Goal: Task Accomplishment & Management: Use online tool/utility

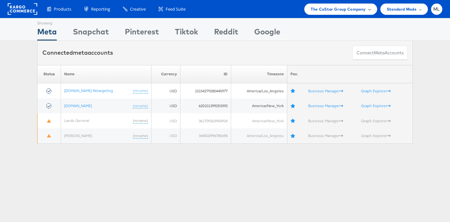
click at [323, 6] on span "The CoStar Group Company" at bounding box center [338, 9] width 55 height 7
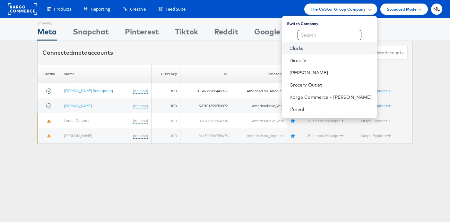
click at [313, 49] on link "Clarks" at bounding box center [331, 48] width 83 height 6
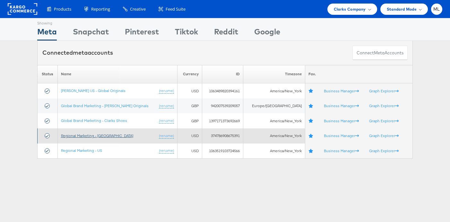
click at [97, 137] on link "Regional Marketing - [GEOGRAPHIC_DATA]" at bounding box center [97, 135] width 72 height 5
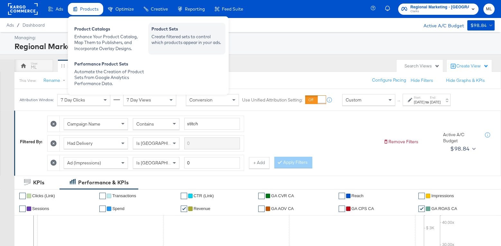
click at [168, 33] on div "Product Sets" at bounding box center [186, 30] width 71 height 8
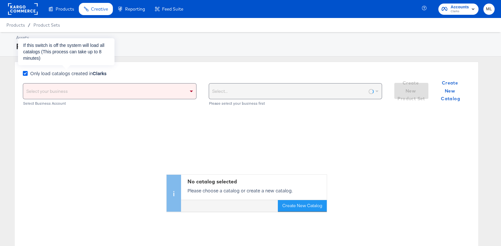
click at [27, 73] on icon at bounding box center [25, 73] width 5 height 5
click at [0, 0] on input "Only load catalogs created in Clarks" at bounding box center [0, 0] width 0 height 0
click at [43, 86] on div "Select your business" at bounding box center [109, 91] width 173 height 15
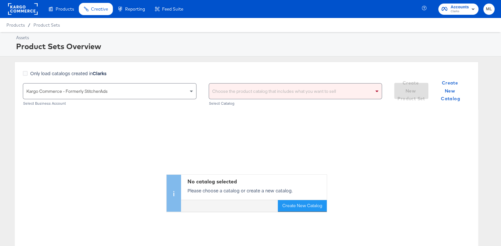
click at [230, 64] on div "Only load catalogs created in Clarks Kargo Commerce - Formerly StitcherAds Sele…" at bounding box center [246, 86] width 464 height 48
click at [236, 91] on div "Choose the product catalog that includes what you want to sell" at bounding box center [295, 91] width 173 height 15
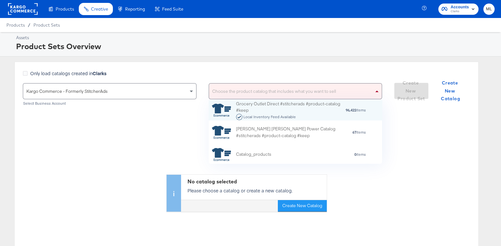
scroll to position [64, 173]
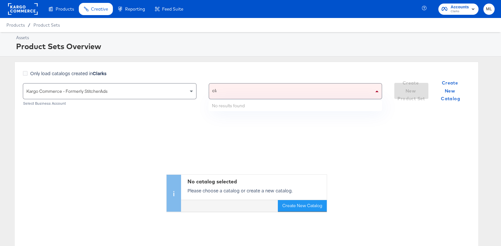
type input "clar"
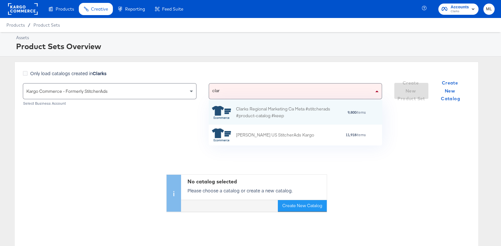
scroll to position [45, 173]
click at [276, 107] on div "Clarks Regional Marketing Ca Meta #stitcherads #product-catalog #keep" at bounding box center [291, 112] width 111 height 13
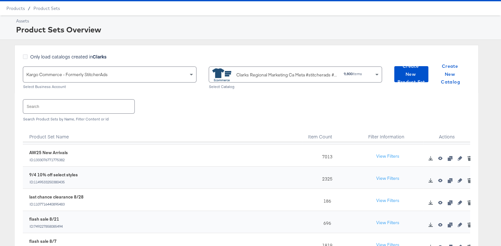
scroll to position [17, 0]
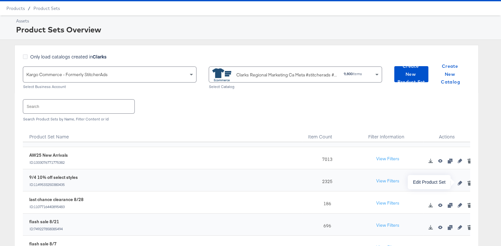
click at [459, 184] on icon "button" at bounding box center [459, 183] width 4 height 4
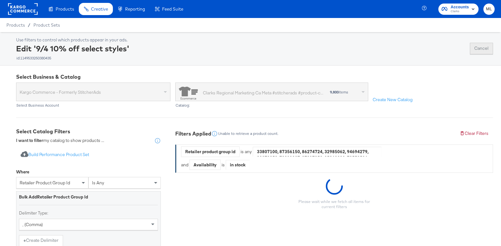
click at [485, 42] on div "Use filters to control which products appear in your ads. Edit '9/4 10% off sel…" at bounding box center [254, 48] width 477 height 23
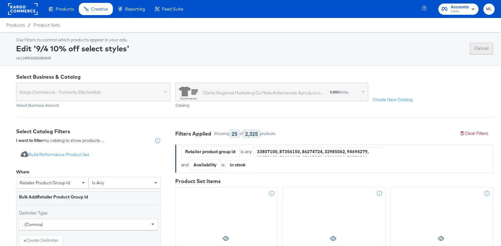
click at [484, 46] on button "Cancel" at bounding box center [480, 49] width 23 height 12
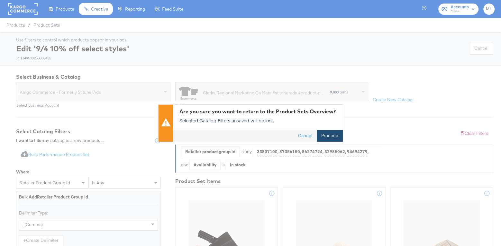
click at [329, 133] on button "Proceed" at bounding box center [329, 136] width 26 height 12
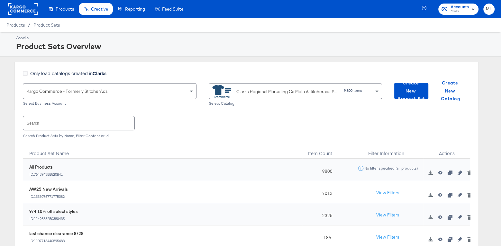
click at [81, 120] on input "text" at bounding box center [78, 123] width 111 height 14
paste input "1149533250380435"
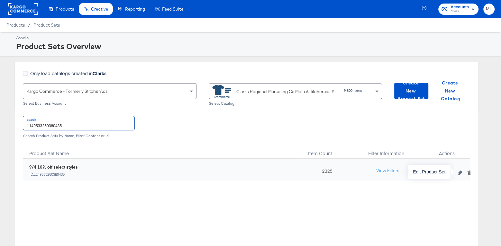
type input "1149533250380435"
click at [460, 173] on icon "button" at bounding box center [459, 173] width 4 height 4
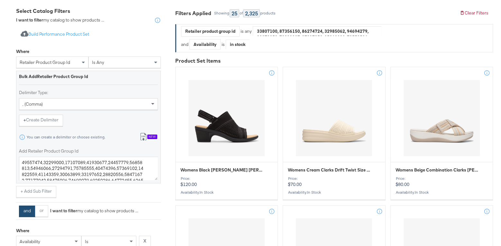
scroll to position [126, 0]
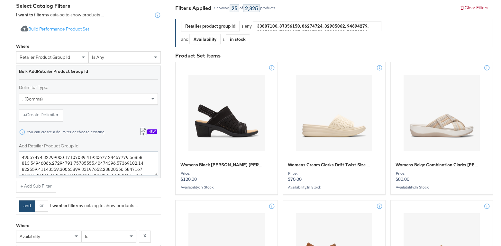
click at [79, 165] on textarea "Add Retailer Product Group Id" at bounding box center [88, 164] width 139 height 24
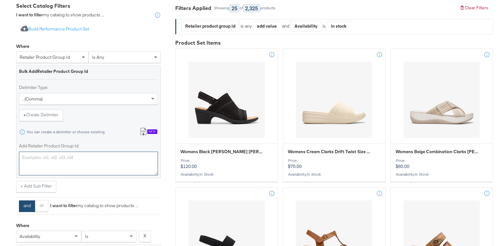
paste textarea "26153160 26154366 26176918 26153157 26153159 26176920 26153158 26154364 2617942…"
type textarea "26153160 26154366 26176918 26153157 26153159 26176920 26153158 26154364 2617942…"
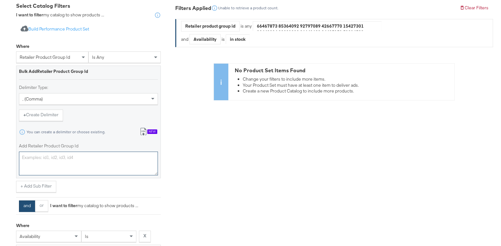
scroll to position [0, 0]
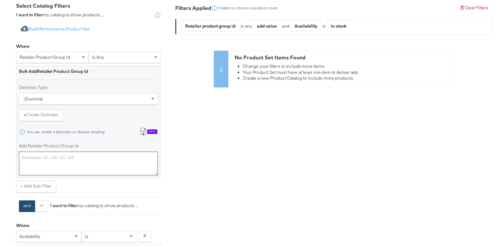
paste textarea "26153160,26154366,26176918,26153157,26153159,26176920,26153158,26154364,2617942…"
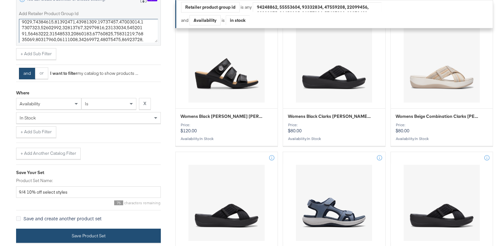
scroll to position [434, 0]
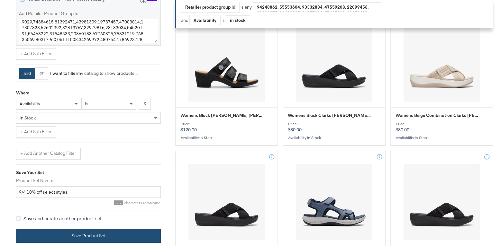
type textarea "26153160,26154366,26176918,26153157,26153159,26176920,26153158,26154364,2617942…"
click at [60, 232] on button "Save Product Set" at bounding box center [88, 236] width 145 height 14
